Goal: Information Seeking & Learning: Find specific fact

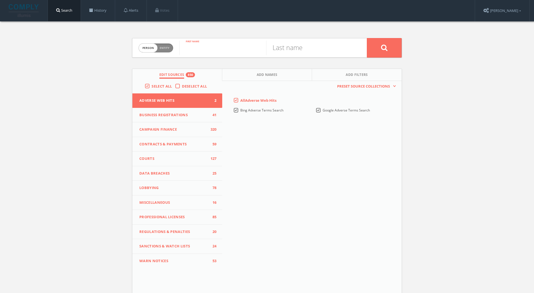
click at [203, 53] on input "text" at bounding box center [222, 48] width 87 height 14
click at [237, 52] on input "douglasq" at bounding box center [222, 48] width 87 height 14
type input "[PERSON_NAME]"
click at [367, 38] on button at bounding box center [384, 47] width 35 height 19
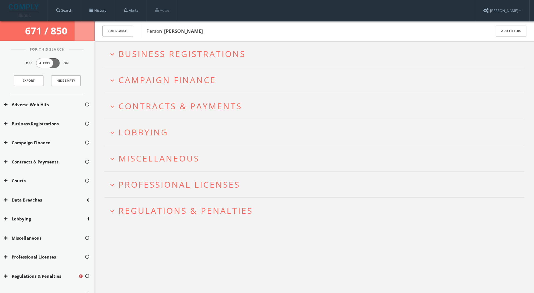
click at [173, 211] on span "Regulations & Penalties" at bounding box center [186, 210] width 134 height 11
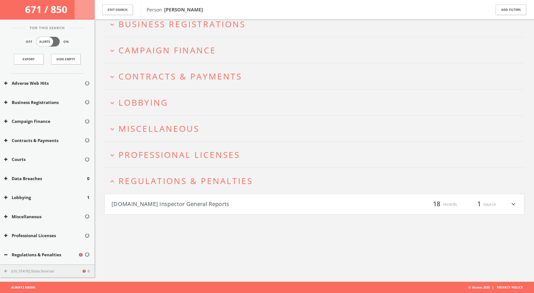
click at [185, 204] on button "[DOMAIN_NAME] Inspector General Reports" at bounding box center [213, 204] width 203 height 9
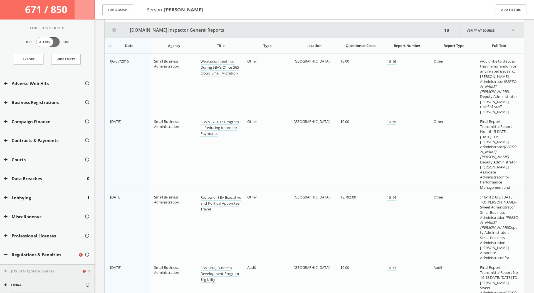
scroll to position [228, 0]
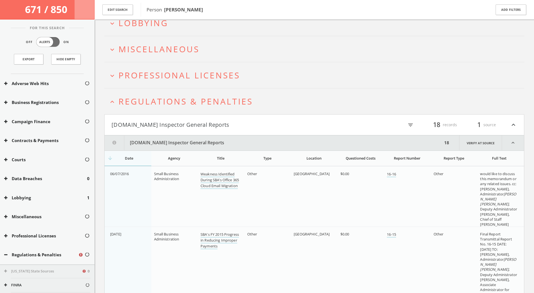
click at [198, 96] on span "Regulations & Penalties" at bounding box center [186, 101] width 134 height 11
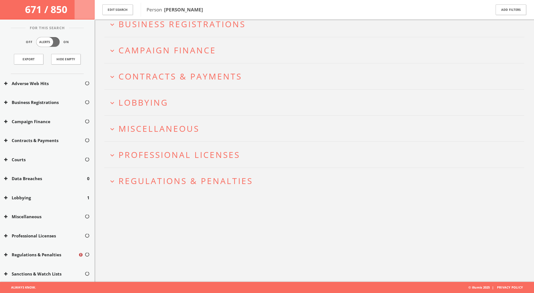
click at [188, 153] on span "Professional Licenses" at bounding box center [180, 154] width 122 height 11
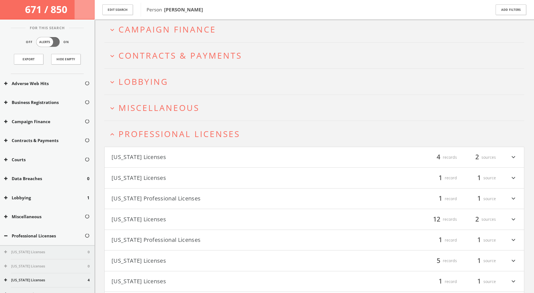
click at [181, 136] on span "Professional Licenses" at bounding box center [180, 133] width 122 height 11
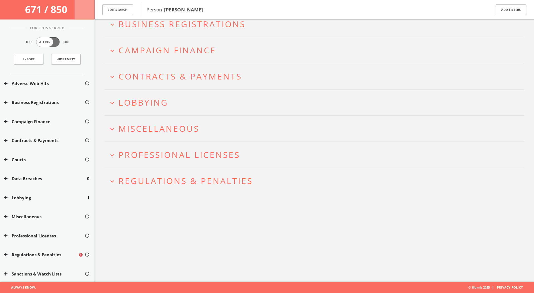
scroll to position [33, 0]
click at [184, 128] on span "Miscellaneous" at bounding box center [159, 128] width 81 height 11
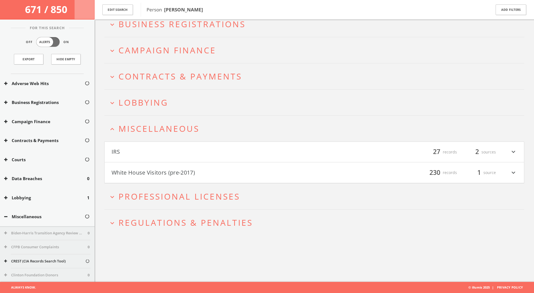
click at [170, 152] on button "IRS" at bounding box center [213, 151] width 203 height 9
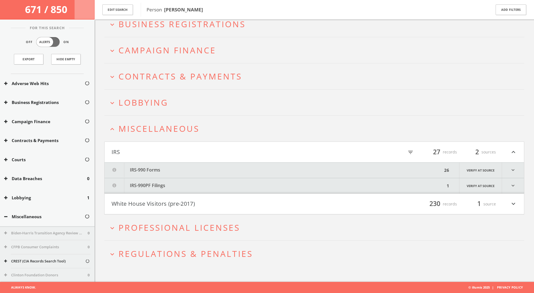
click at [163, 124] on span "Miscellaneous" at bounding box center [159, 128] width 81 height 11
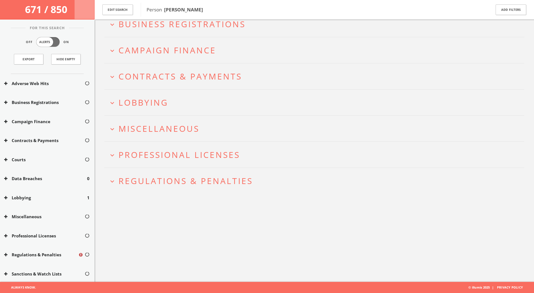
click at [163, 114] on h2 "expand_more Lobbying" at bounding box center [314, 103] width 420 height 26
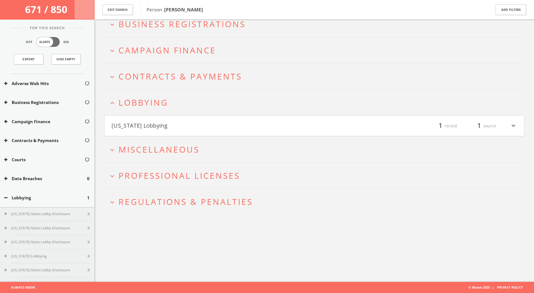
click at [169, 124] on button "[US_STATE] Lobbying" at bounding box center [213, 125] width 203 height 9
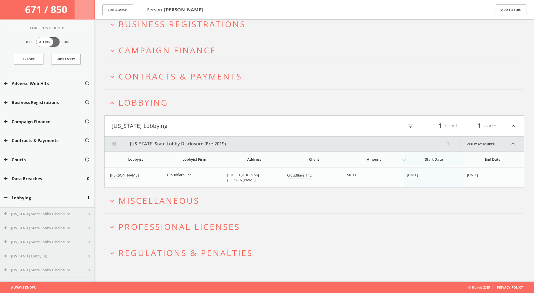
click at [154, 107] on span "Lobbying" at bounding box center [144, 102] width 50 height 11
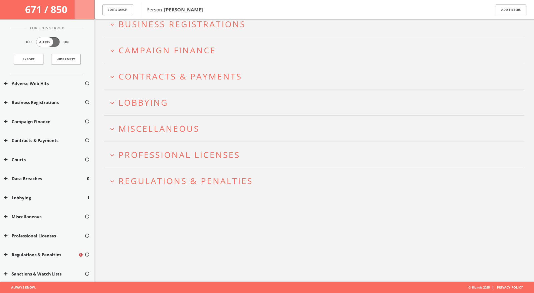
click at [182, 70] on h2 "expand_more Contracts & Payments" at bounding box center [314, 76] width 420 height 26
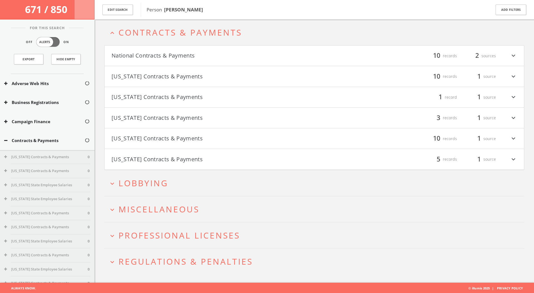
click at [198, 56] on button "National Contracts & Payments" at bounding box center [213, 55] width 203 height 9
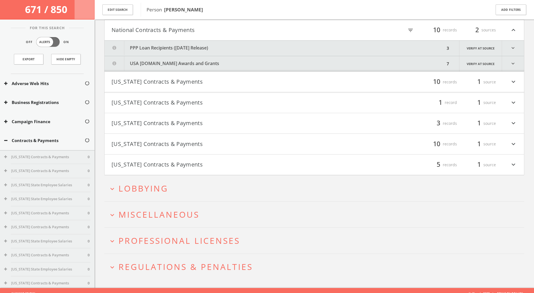
click at [200, 51] on button "PPP Loan Recipients ([DATE] Release)" at bounding box center [275, 48] width 341 height 15
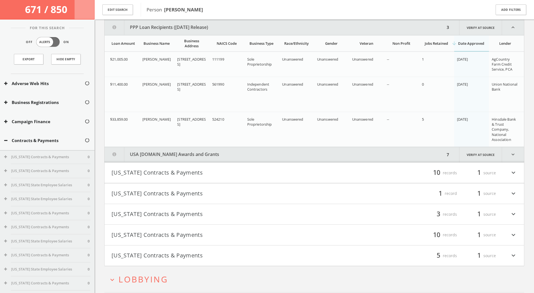
scroll to position [123, 0]
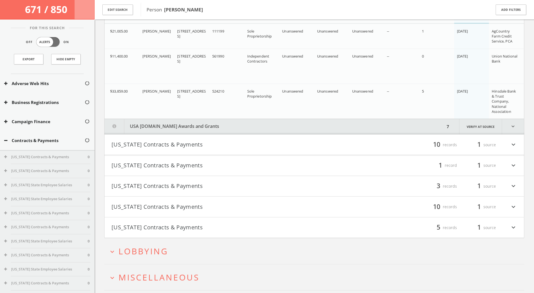
click at [218, 127] on button "USA [DOMAIN_NAME] Awards and Grants" at bounding box center [275, 126] width 341 height 15
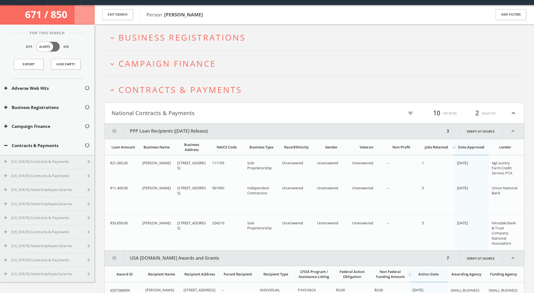
scroll to position [4, 0]
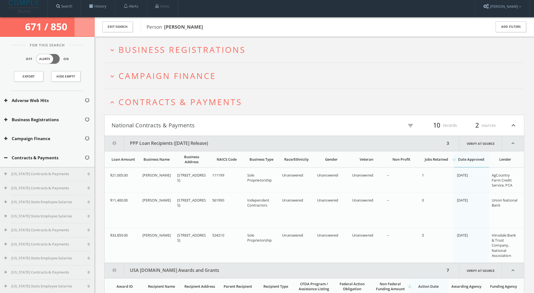
click at [189, 130] on h4 "National Contracts & Payments filter_list 10 records 2 sources expand_less" at bounding box center [315, 125] width 420 height 21
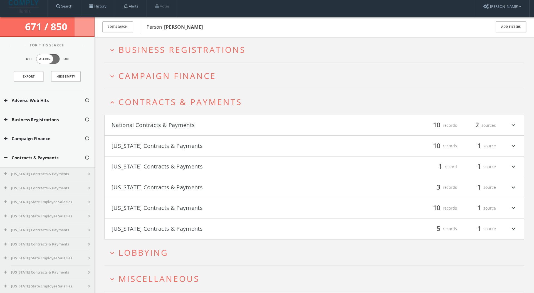
click at [196, 144] on button "[US_STATE] Contracts & Payments" at bounding box center [213, 145] width 203 height 9
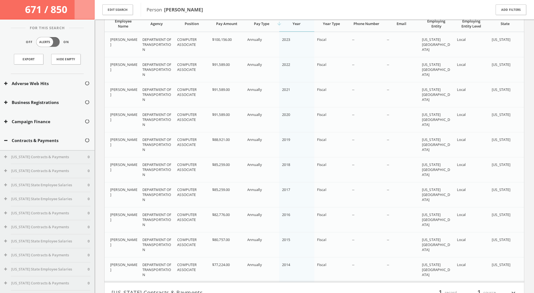
scroll to position [176, 0]
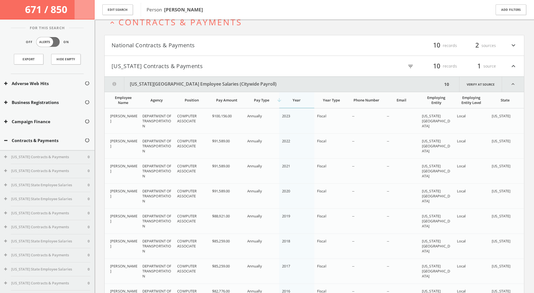
click at [162, 64] on button "[US_STATE] Contracts & Payments" at bounding box center [213, 65] width 203 height 9
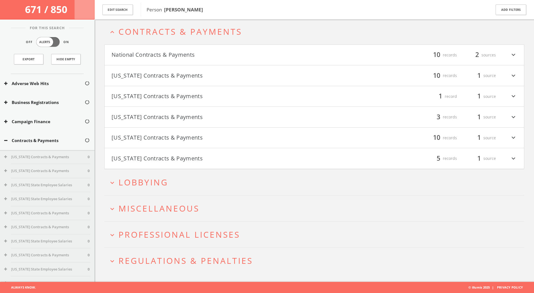
click at [167, 96] on button "[US_STATE] Contracts & Payments" at bounding box center [213, 96] width 203 height 9
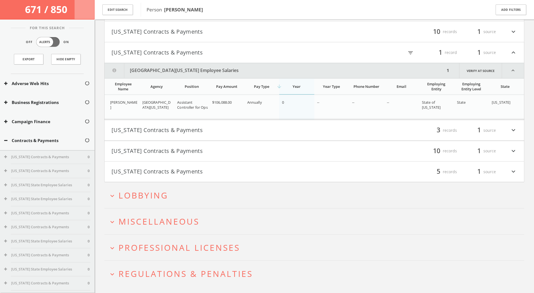
scroll to position [134, 0]
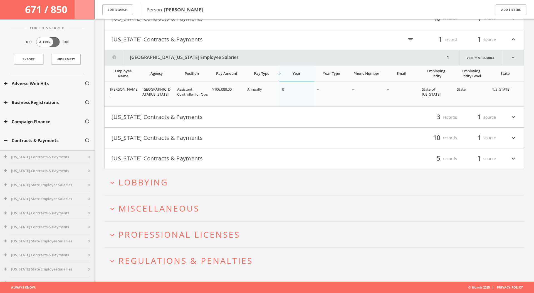
click at [180, 39] on button "[US_STATE] Contracts & Payments" at bounding box center [213, 39] width 203 height 9
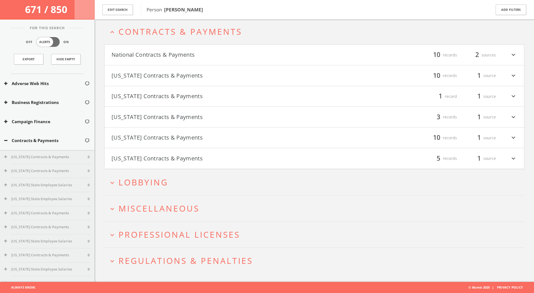
click at [178, 119] on button "[US_STATE] Contracts & Payments" at bounding box center [213, 116] width 203 height 9
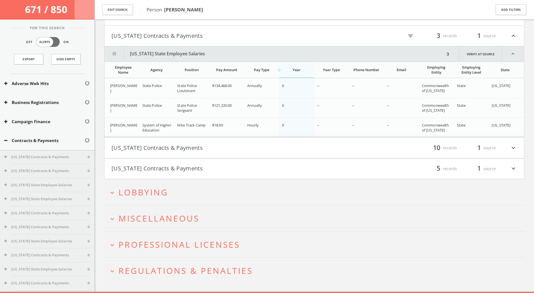
scroll to position [169, 0]
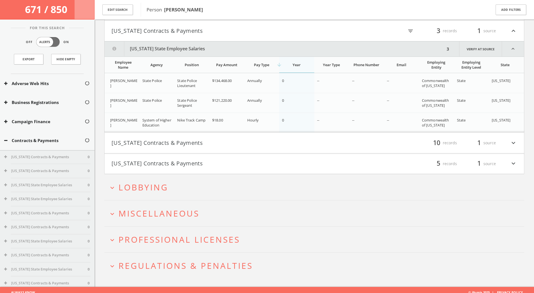
click at [183, 31] on button "[US_STATE] Contracts & Payments" at bounding box center [213, 30] width 203 height 9
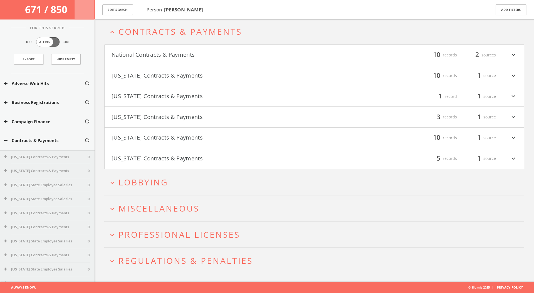
click at [190, 137] on button "[US_STATE] Contracts & Payments" at bounding box center [213, 137] width 203 height 9
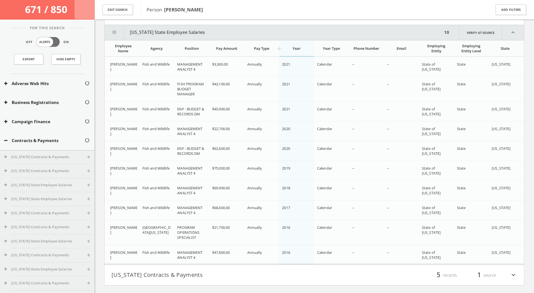
scroll to position [206, 0]
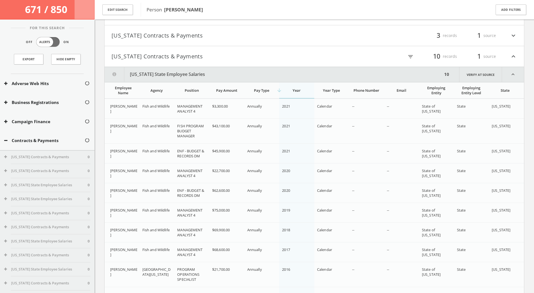
click at [192, 54] on button "[US_STATE] Contracts & Payments" at bounding box center [213, 56] width 203 height 9
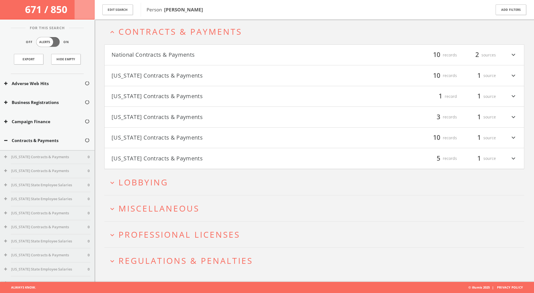
click at [174, 164] on h4 "[US_STATE] Contracts & Payments filter_list 5 records 1 source expand_more" at bounding box center [315, 158] width 420 height 21
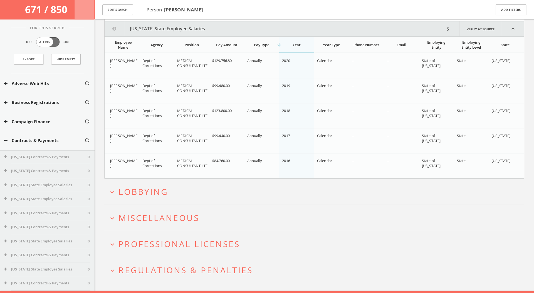
scroll to position [227, 0]
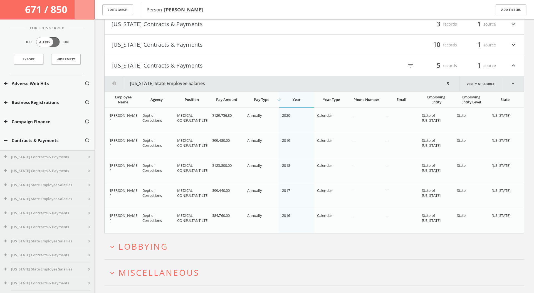
click at [194, 64] on button "[US_STATE] Contracts & Payments" at bounding box center [213, 65] width 203 height 9
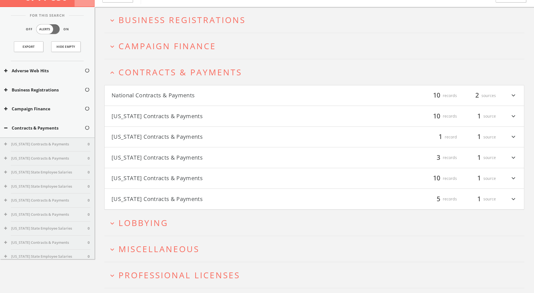
scroll to position [0, 0]
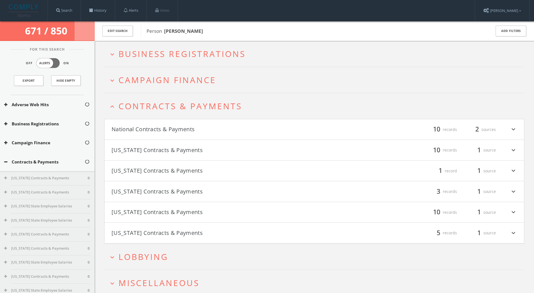
click at [188, 116] on h2 "expand_less Contracts & Payments" at bounding box center [314, 106] width 420 height 26
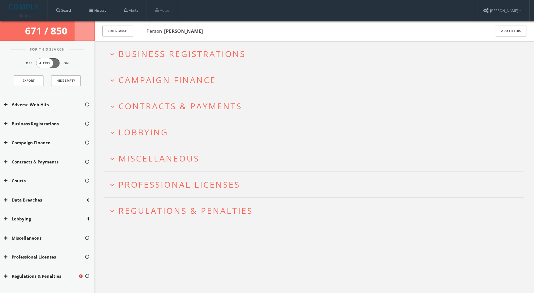
click at [188, 81] on span "Campaign Finance" at bounding box center [168, 79] width 98 height 11
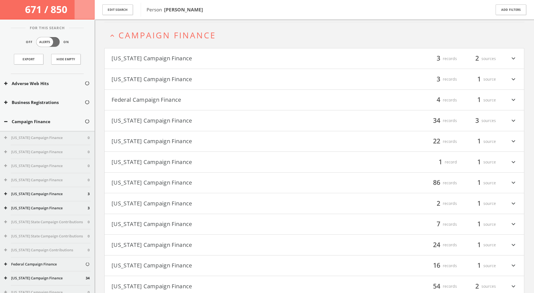
click at [189, 101] on button "Federal Campaign Finance" at bounding box center [213, 99] width 203 height 9
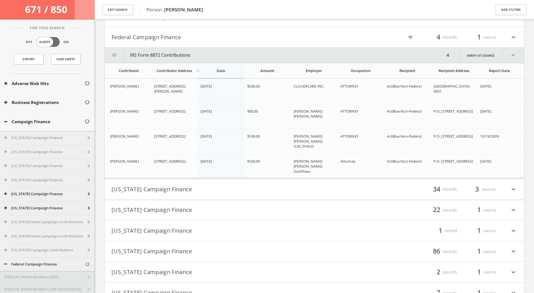
scroll to position [109, 0]
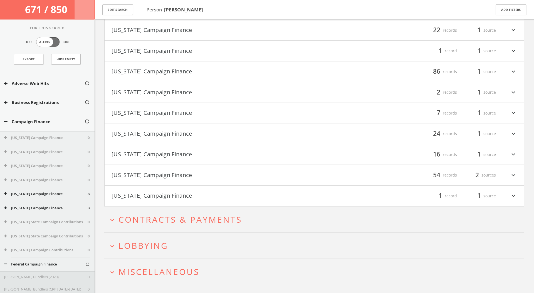
click at [194, 196] on button "[US_STATE] Campaign Finance" at bounding box center [213, 195] width 203 height 9
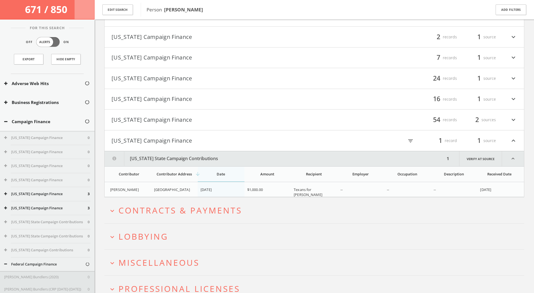
scroll to position [339, 0]
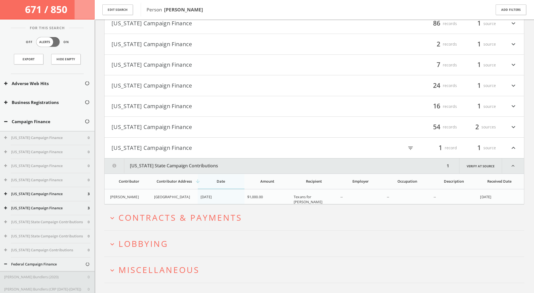
click at [197, 151] on button "[US_STATE] Campaign Finance" at bounding box center [213, 147] width 203 height 9
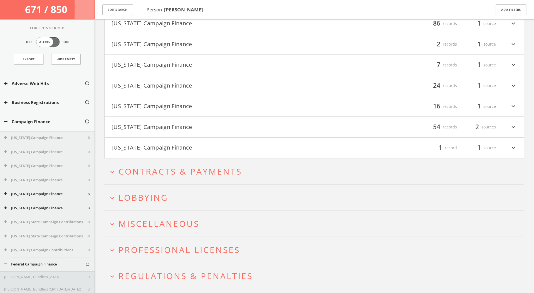
click at [201, 126] on button "[US_STATE] Campaign Finance" at bounding box center [213, 126] width 203 height 9
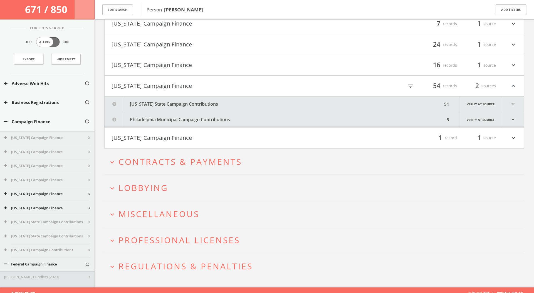
click at [213, 104] on button "[US_STATE] State Campaign Contributions" at bounding box center [274, 104] width 338 height 15
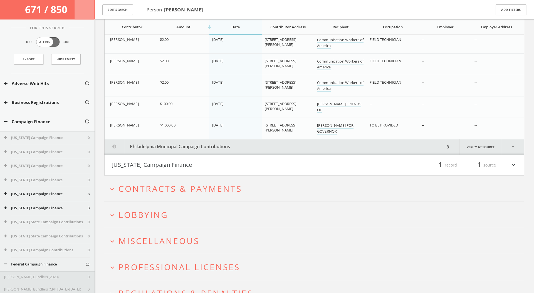
scroll to position [1460, 0]
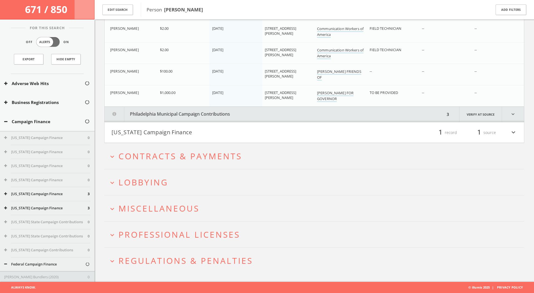
click at [275, 115] on button "Philadelphia Municipal Campaign Contributions" at bounding box center [275, 114] width 341 height 15
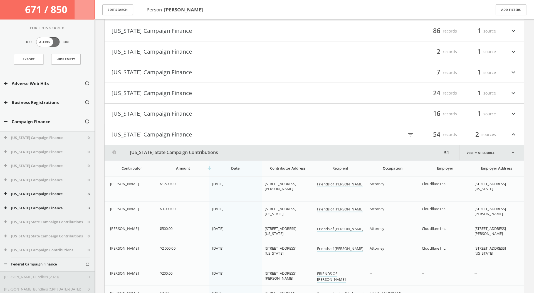
scroll to position [324, 0]
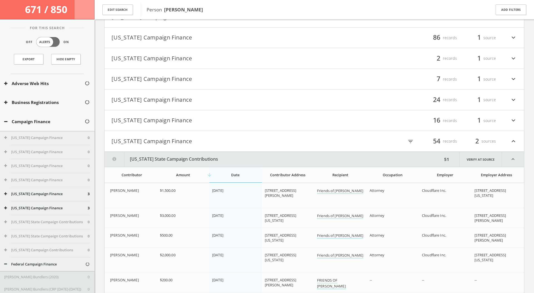
click at [254, 139] on button "[US_STATE] Campaign Finance" at bounding box center [213, 141] width 203 height 9
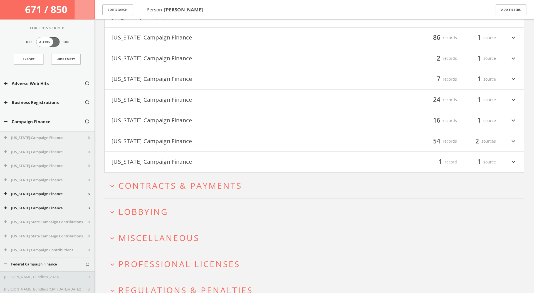
click at [247, 119] on button "[US_STATE] Campaign Finance" at bounding box center [213, 120] width 203 height 9
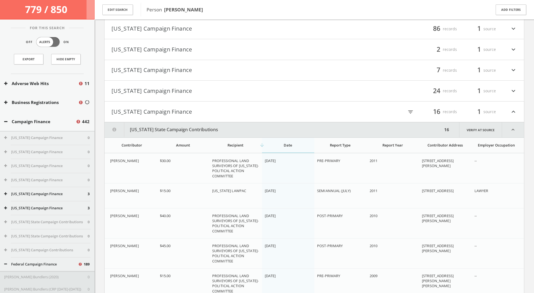
scroll to position [393, 0]
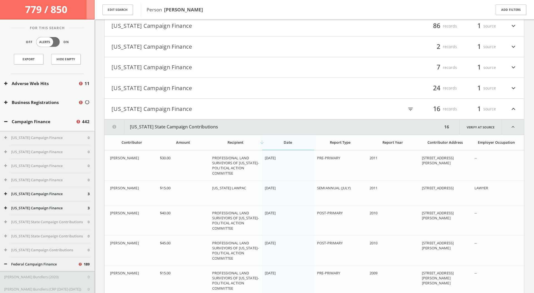
click at [336, 110] on div "filter_list 16 records 1 source expand_less" at bounding box center [415, 108] width 203 height 9
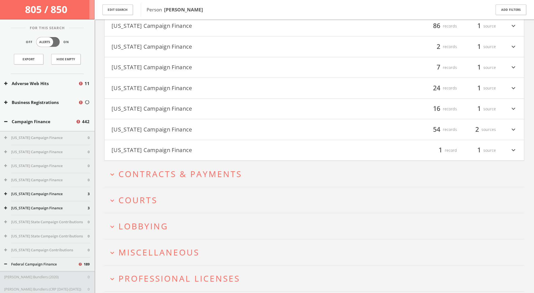
click at [358, 88] on div "filter_list 24 records 1 source expand_more" at bounding box center [415, 87] width 203 height 9
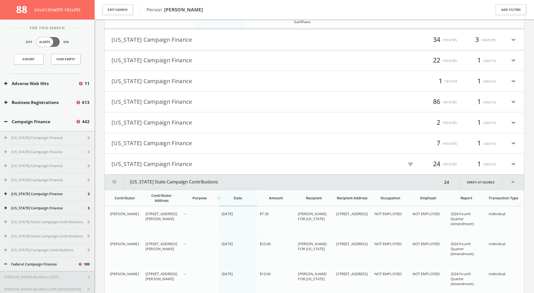
scroll to position [309, 0]
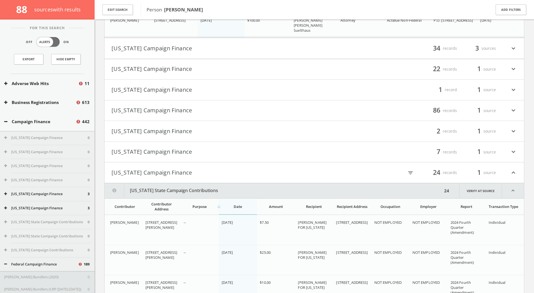
click at [316, 171] on div "filter_list 24 records 1 source expand_less" at bounding box center [415, 172] width 203 height 9
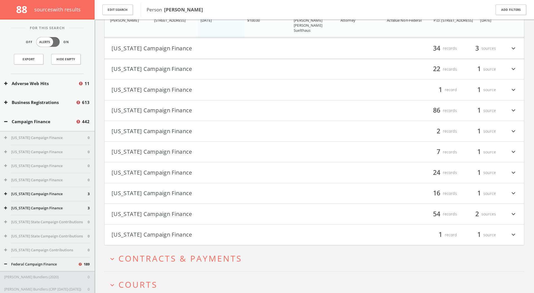
click at [326, 148] on div "filter_list 7 records 1 source expand_more" at bounding box center [415, 151] width 203 height 9
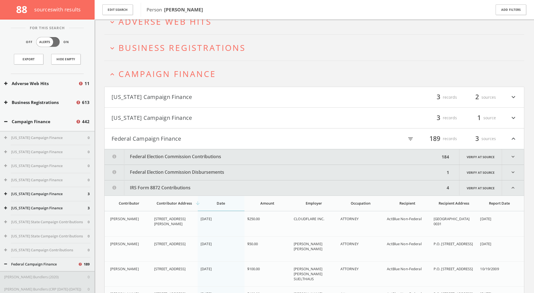
scroll to position [0, 0]
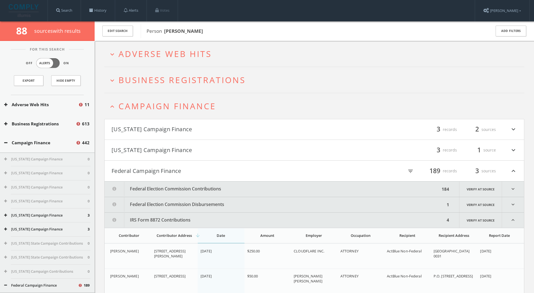
click at [284, 174] on button "Federal Campaign Finance" at bounding box center [213, 170] width 203 height 9
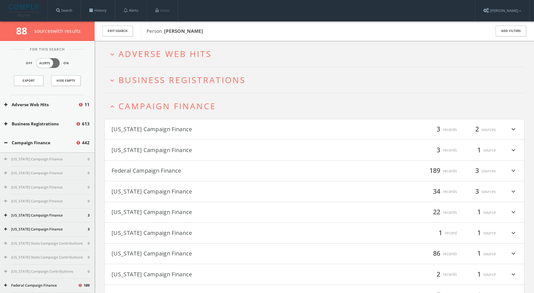
click at [287, 146] on button "[US_STATE] Campaign Finance" at bounding box center [213, 150] width 203 height 9
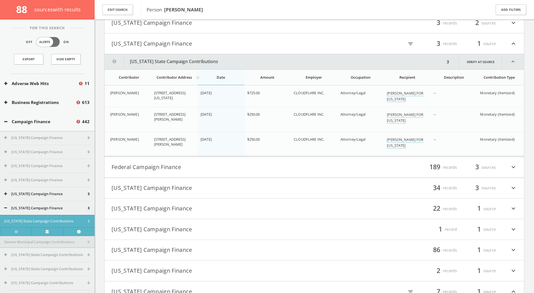
scroll to position [91, 0]
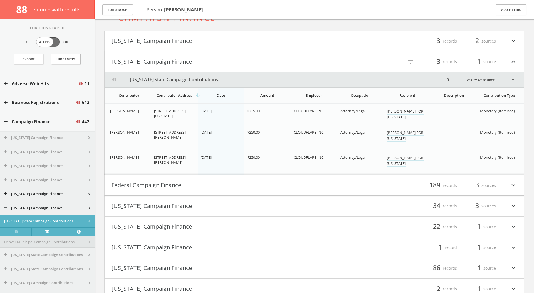
click at [242, 58] on button "[US_STATE] Campaign Finance" at bounding box center [213, 61] width 203 height 9
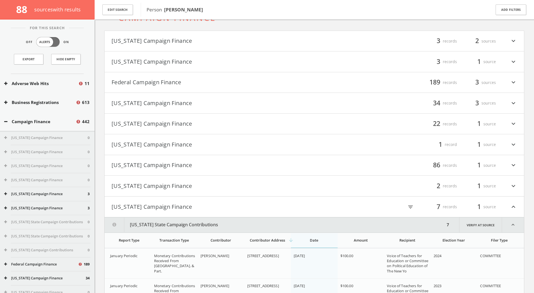
click at [258, 32] on h4 "[US_STATE] Campaign Finance filter_list 3 records 2 sources expand_more" at bounding box center [315, 41] width 420 height 21
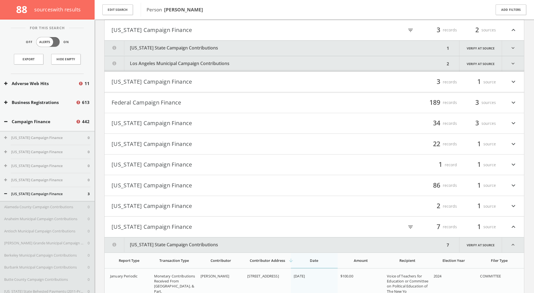
click at [255, 45] on button "[US_STATE] State Campaign Contributions" at bounding box center [275, 48] width 341 height 15
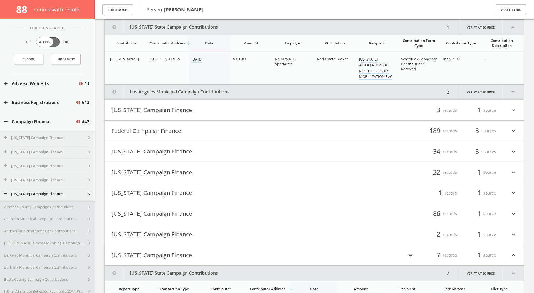
click at [245, 90] on button "Los Angeles Municipal Campaign Contributions" at bounding box center [275, 92] width 341 height 15
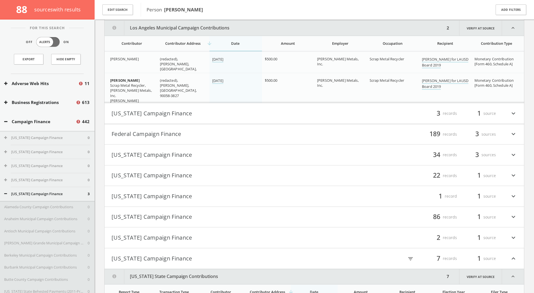
scroll to position [188, 0]
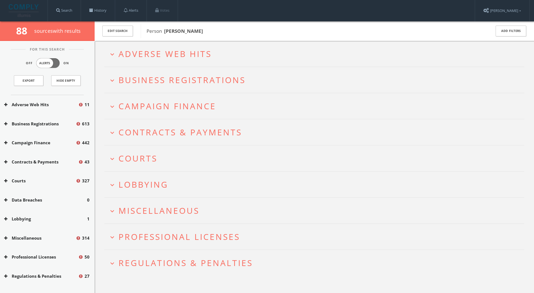
click at [194, 62] on h2 "expand_more Adverse Web Hits" at bounding box center [314, 54] width 420 height 26
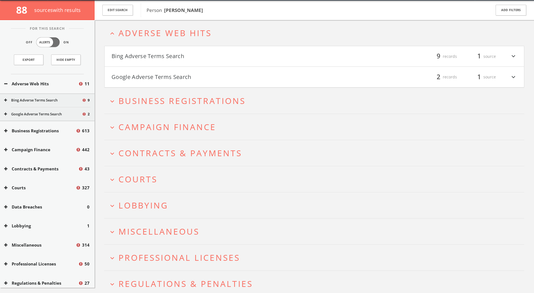
click at [186, 106] on span "Business Registrations" at bounding box center [182, 100] width 127 height 11
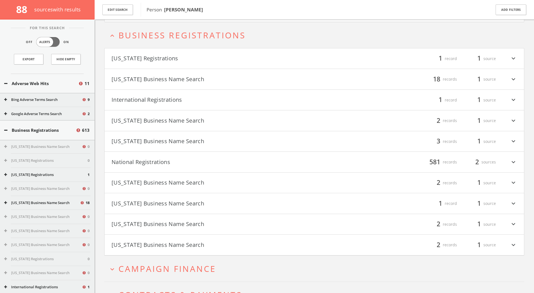
click at [213, 34] on span "Business Registrations" at bounding box center [182, 34] width 127 height 11
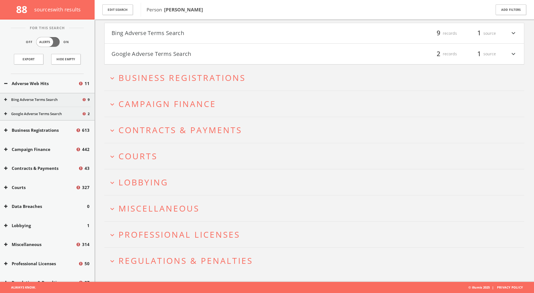
click at [188, 104] on span "Campaign Finance" at bounding box center [168, 103] width 98 height 11
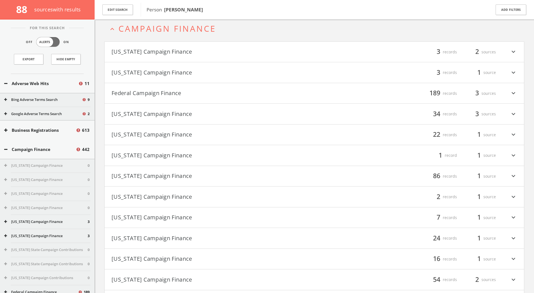
scroll to position [84, 0]
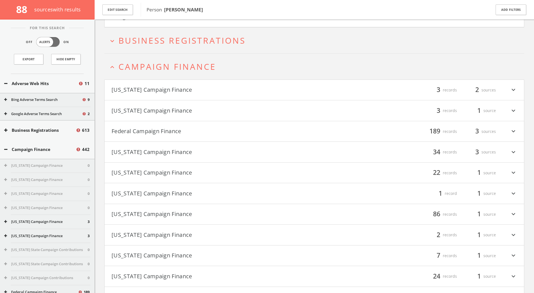
click at [194, 135] on button "Federal Campaign Finance" at bounding box center [213, 131] width 203 height 9
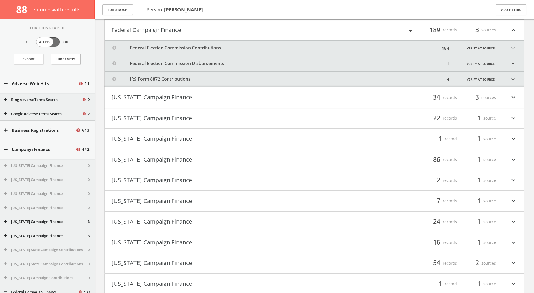
click at [266, 45] on button "Federal Election Commission Contributions" at bounding box center [273, 48] width 336 height 15
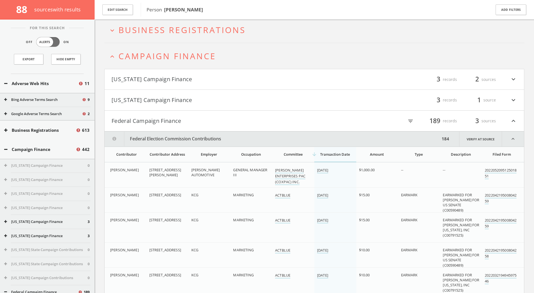
scroll to position [94, 0]
click at [412, 121] on icon "filter_list" at bounding box center [411, 122] width 6 height 6
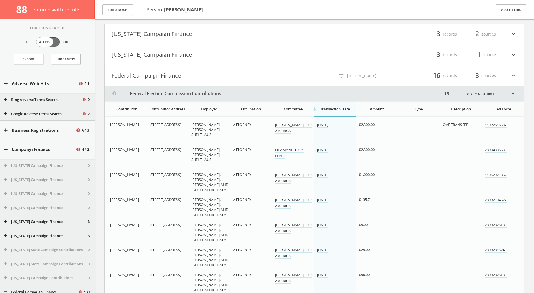
scroll to position [136, 0]
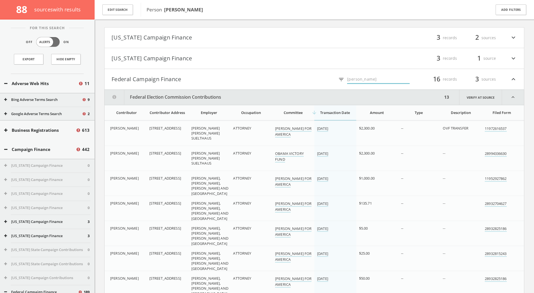
click at [357, 79] on input "[PERSON_NAME]" at bounding box center [378, 79] width 63 height 9
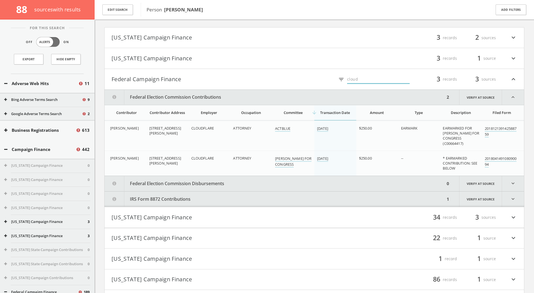
type input "cloud"
click at [280, 83] on button "Federal Campaign Finance" at bounding box center [213, 79] width 203 height 9
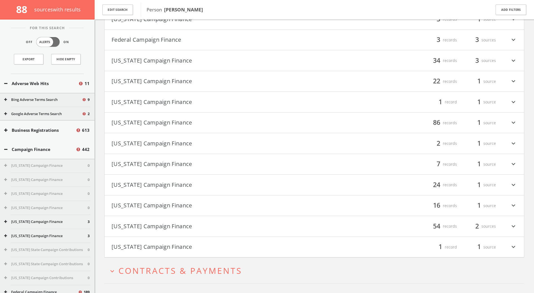
click at [218, 228] on button "[US_STATE] Campaign Finance" at bounding box center [213, 226] width 203 height 9
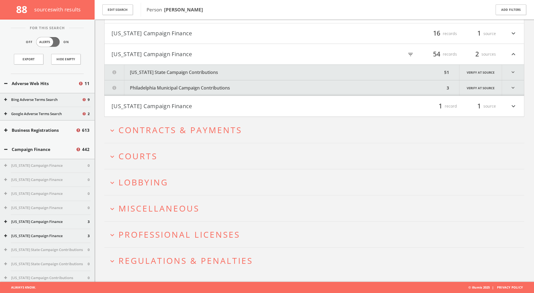
click at [282, 72] on button "[US_STATE] State Campaign Contributions" at bounding box center [274, 72] width 338 height 15
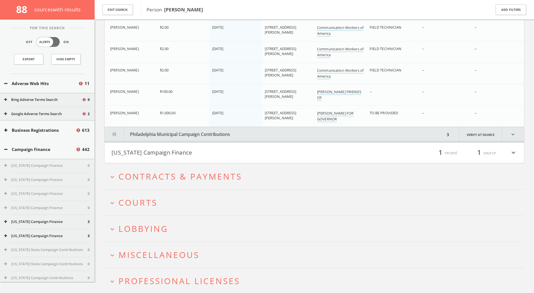
scroll to position [1458, 0]
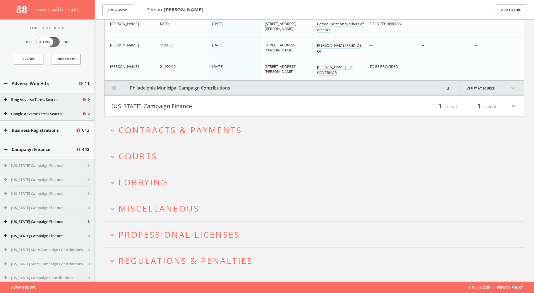
click at [189, 130] on span "Contracts & Payments" at bounding box center [181, 129] width 124 height 11
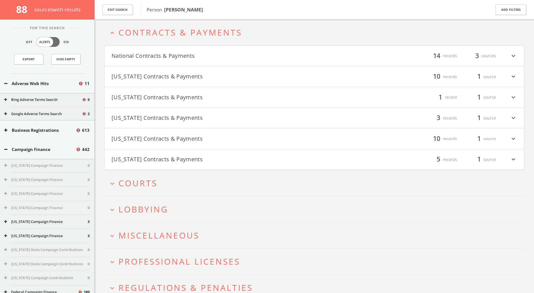
click at [185, 182] on button "expand_more Courts" at bounding box center [317, 183] width 416 height 9
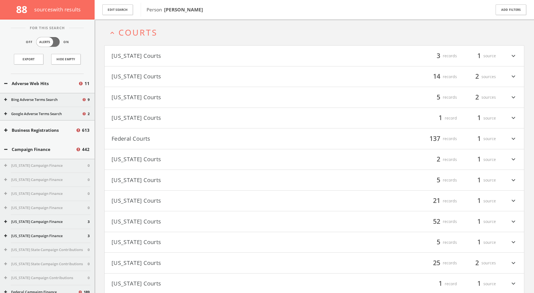
click at [183, 140] on button "Federal Courts" at bounding box center [213, 138] width 203 height 9
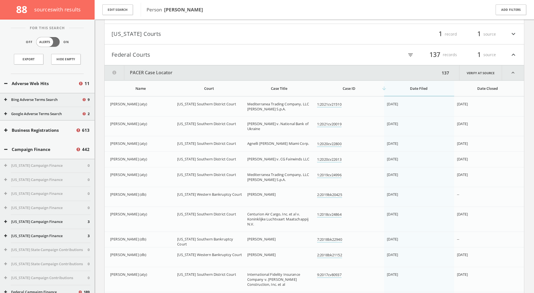
scroll to position [1749, 0]
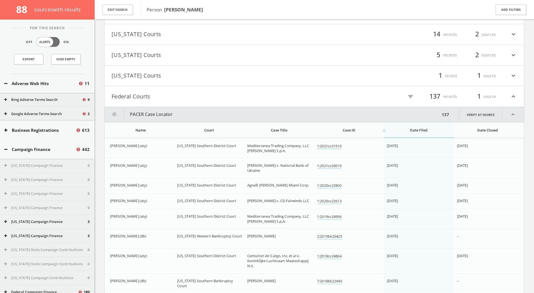
click at [161, 100] on button "Federal Courts" at bounding box center [213, 96] width 203 height 9
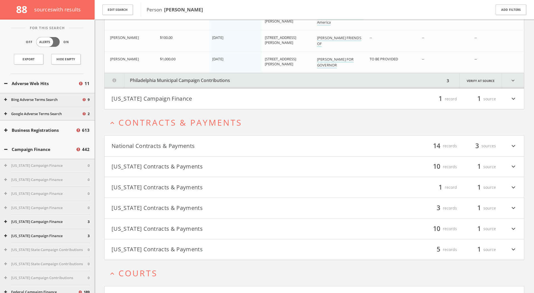
click at [166, 121] on span "Contracts & Payments" at bounding box center [181, 122] width 124 height 11
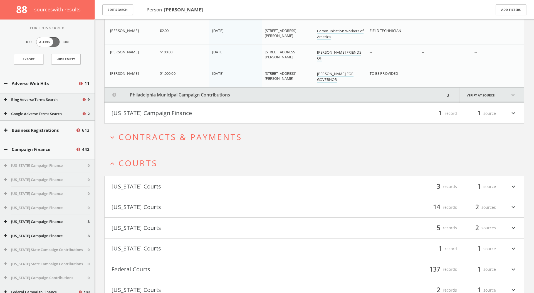
scroll to position [1450, 0]
click at [167, 162] on button "expand_less Courts" at bounding box center [317, 164] width 416 height 9
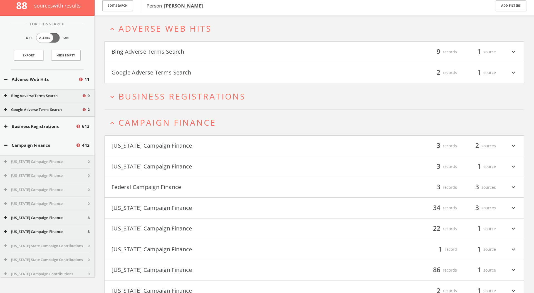
scroll to position [0, 0]
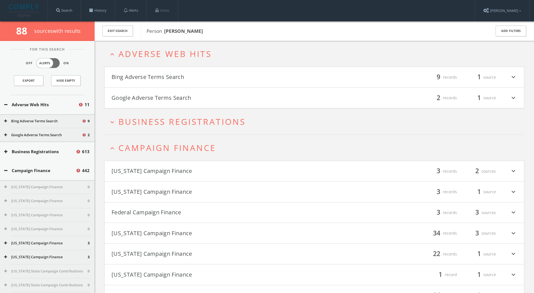
click at [164, 157] on h2 "expand_less Campaign Finance" at bounding box center [314, 148] width 420 height 26
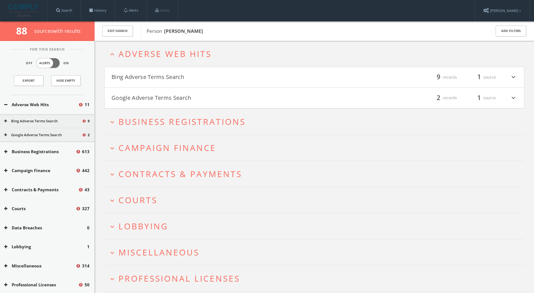
click at [229, 130] on h2 "expand_more Business Registrations" at bounding box center [314, 122] width 420 height 26
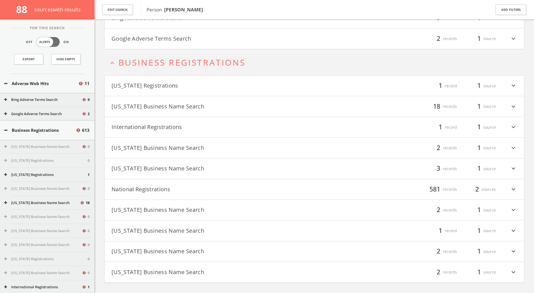
click at [225, 64] on span "Business Registrations" at bounding box center [182, 62] width 127 height 11
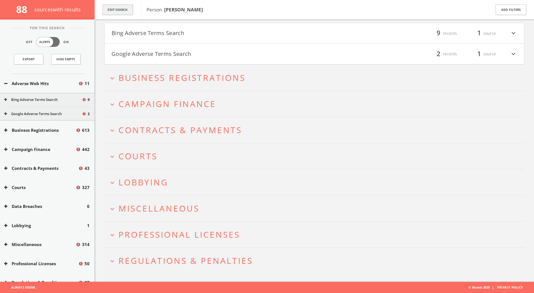
click at [132, 14] on button "Edit Search" at bounding box center [117, 9] width 31 height 11
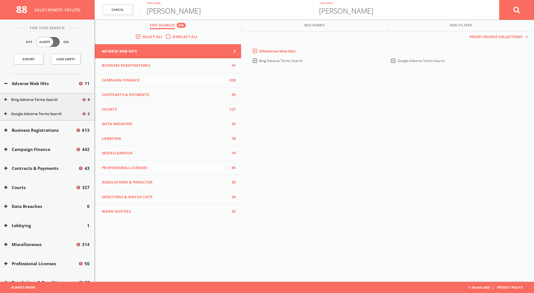
click at [175, 4] on input "[PERSON_NAME]" at bounding box center [227, 9] width 172 height 14
type input "[PERSON_NAME]"
click at [319, 26] on span "Add Names" at bounding box center [314, 26] width 21 height 6
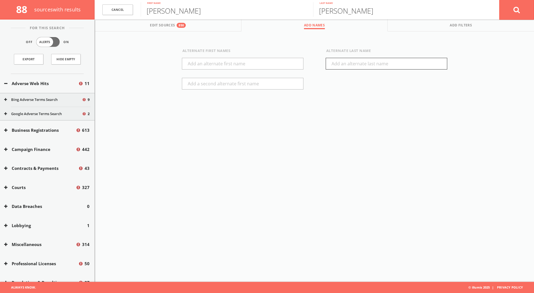
click at [336, 60] on input "text" at bounding box center [387, 64] width 122 height 12
type input "[PERSON_NAME]"
click at [517, 11] on icon at bounding box center [517, 9] width 7 height 7
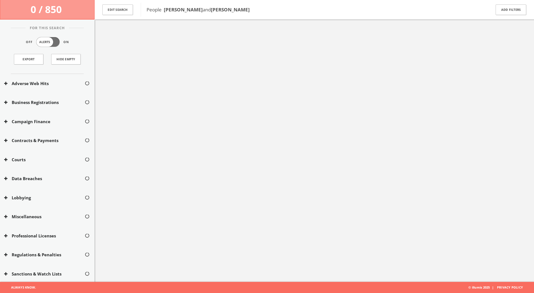
scroll to position [33, 0]
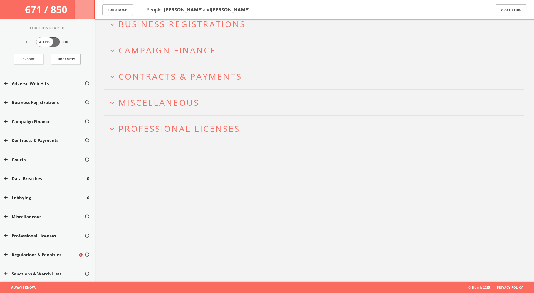
click at [225, 130] on span "Professional Licenses" at bounding box center [180, 128] width 122 height 11
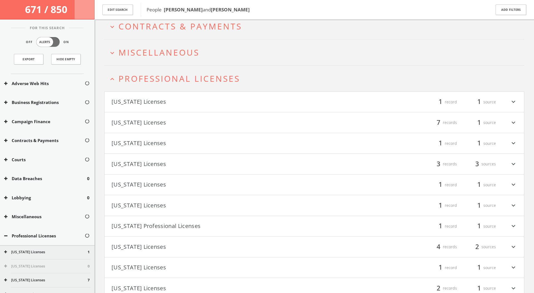
click at [235, 82] on span "Professional Licenses" at bounding box center [180, 78] width 122 height 11
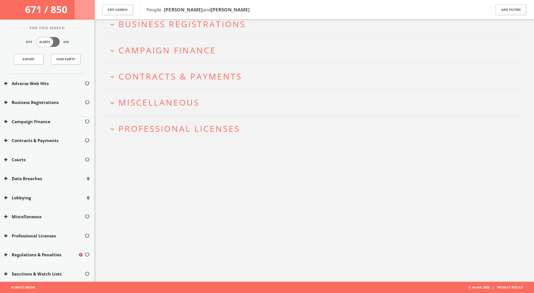
click at [218, 103] on button "expand_more Miscellaneous" at bounding box center [317, 102] width 416 height 9
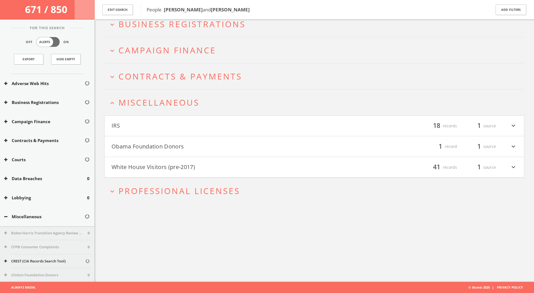
click at [199, 148] on button "Obama Foundation Donors" at bounding box center [213, 146] width 203 height 9
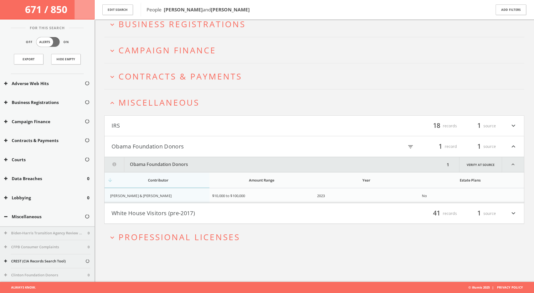
click at [218, 213] on button "White House Visitors (pre-2017)" at bounding box center [213, 213] width 203 height 9
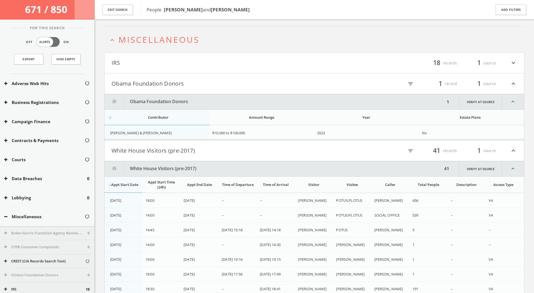
scroll to position [83, 0]
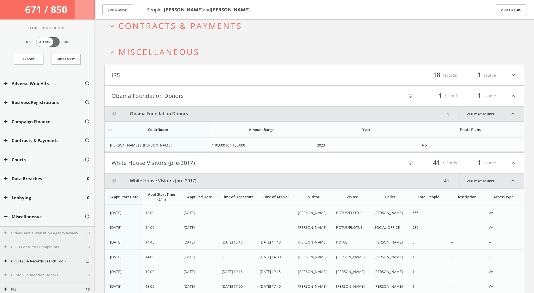
click at [208, 98] on button "Obama Foundation Donors" at bounding box center [213, 95] width 203 height 9
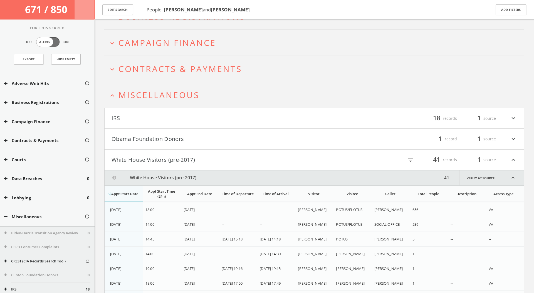
click at [212, 88] on h2 "expand_less Miscellaneous" at bounding box center [314, 95] width 420 height 26
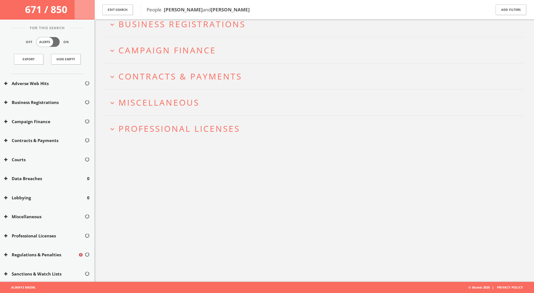
scroll to position [33, 0]
click at [222, 67] on h2 "expand_more Contracts & Payments" at bounding box center [314, 76] width 420 height 26
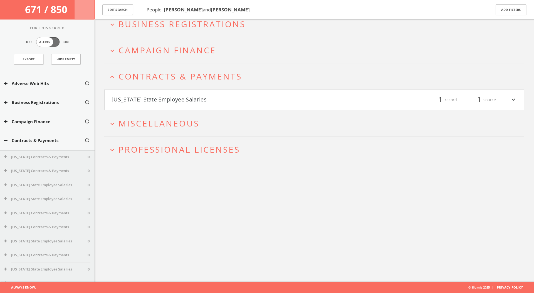
click at [208, 97] on button "[US_STATE] State Employee Salaries" at bounding box center [213, 99] width 203 height 9
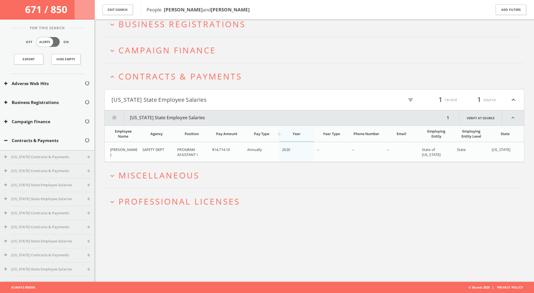
click at [223, 78] on span "Contracts & Payments" at bounding box center [181, 76] width 124 height 11
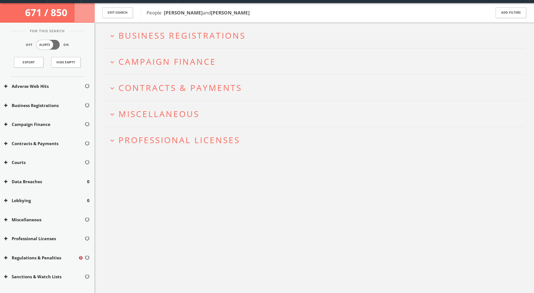
scroll to position [0, 0]
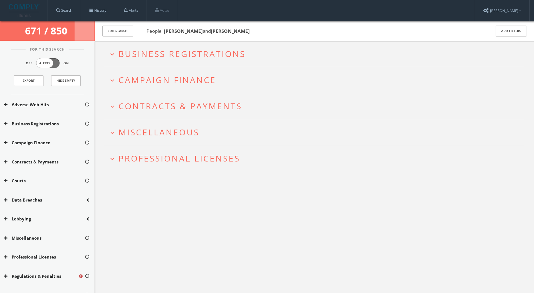
click at [216, 90] on h2 "expand_more Campaign Finance" at bounding box center [314, 80] width 420 height 26
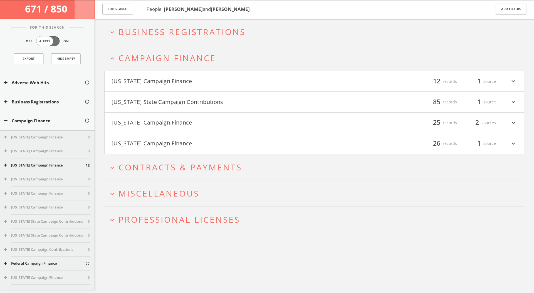
scroll to position [33, 0]
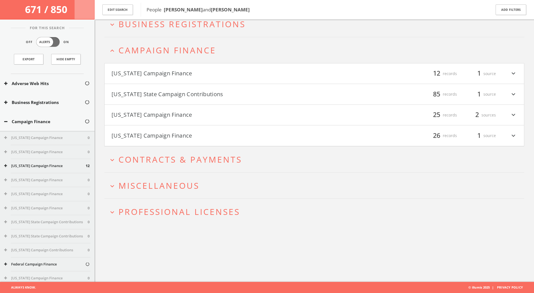
click at [223, 69] on button "[US_STATE] Campaign Finance" at bounding box center [213, 73] width 203 height 9
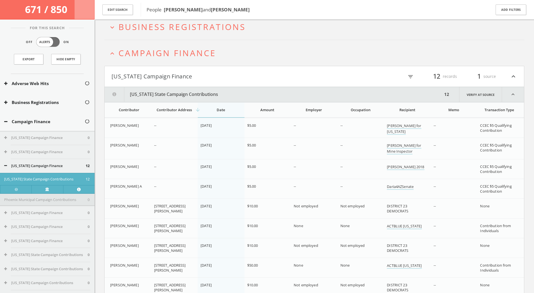
scroll to position [21, 0]
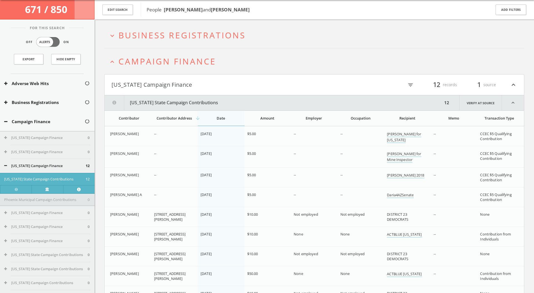
click at [206, 81] on button "[US_STATE] Campaign Finance" at bounding box center [213, 84] width 203 height 9
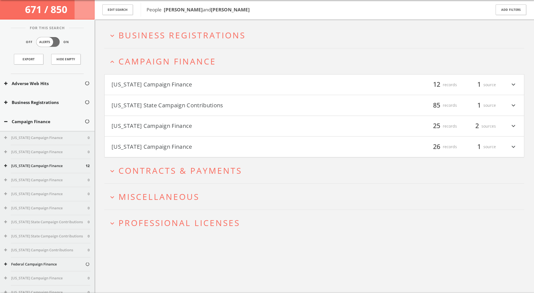
click at [188, 110] on button "[US_STATE] State Campaign Contributions" at bounding box center [213, 105] width 203 height 9
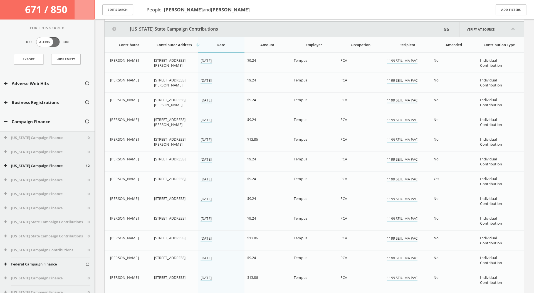
scroll to position [118, 0]
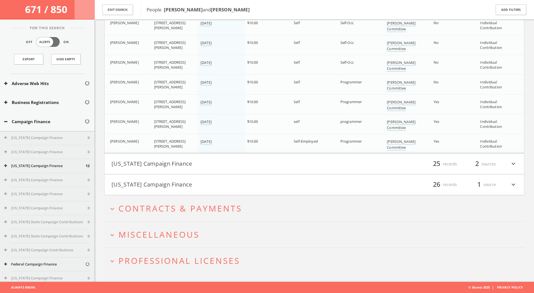
click at [174, 165] on button "[US_STATE] Campaign Finance" at bounding box center [213, 163] width 203 height 9
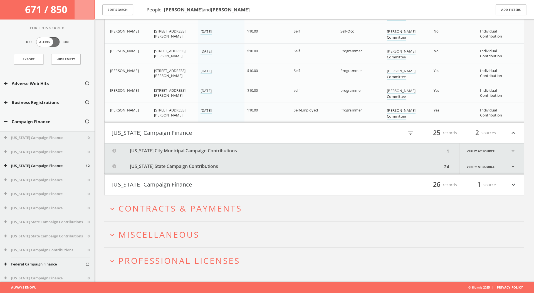
click at [183, 153] on button "[US_STATE] City Municipal Campaign Contributions" at bounding box center [275, 151] width 341 height 15
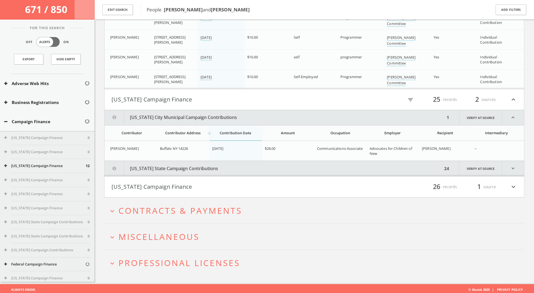
scroll to position [1761, 0]
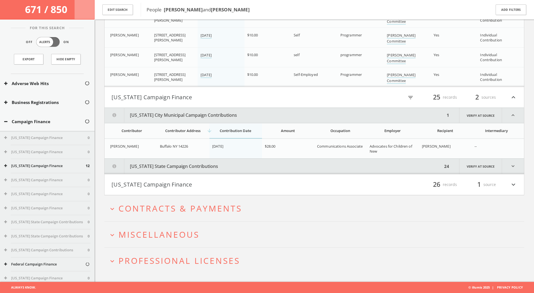
click at [185, 164] on button "[US_STATE] State Campaign Contributions" at bounding box center [274, 166] width 338 height 15
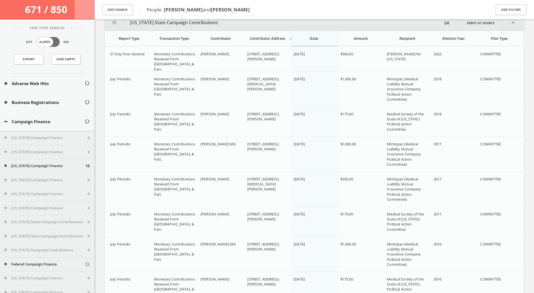
scroll to position [1901, 0]
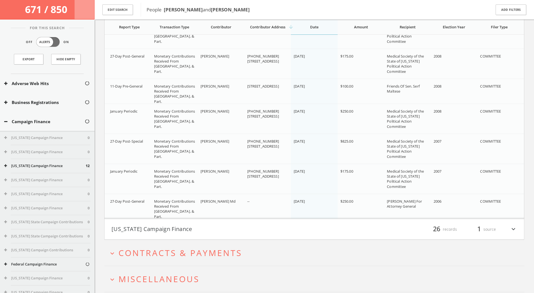
click at [180, 230] on button "[US_STATE] Campaign Finance" at bounding box center [213, 229] width 203 height 9
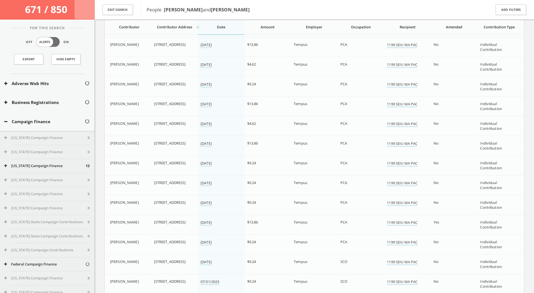
scroll to position [0, 0]
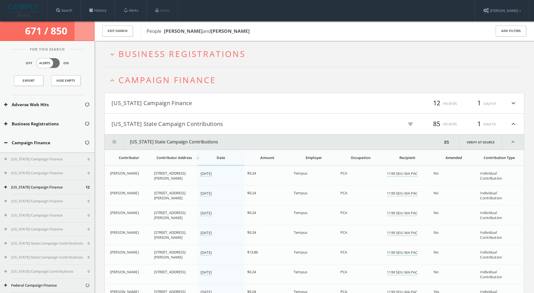
click at [184, 82] on span "Campaign Finance" at bounding box center [168, 79] width 98 height 11
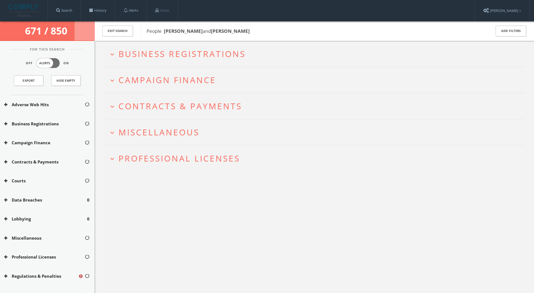
click at [182, 98] on h2 "expand_more Contracts & Payments" at bounding box center [314, 106] width 420 height 26
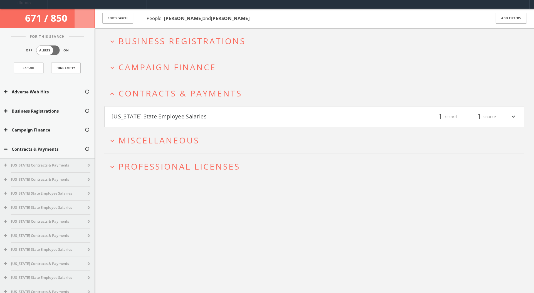
scroll to position [33, 0]
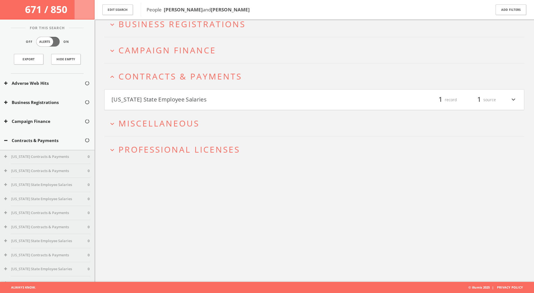
click at [204, 69] on h2 "expand_less Contracts & Payments" at bounding box center [314, 76] width 420 height 26
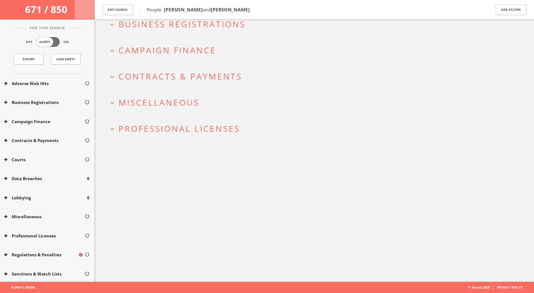
scroll to position [0, 0]
